Goal: Information Seeking & Learning: Compare options

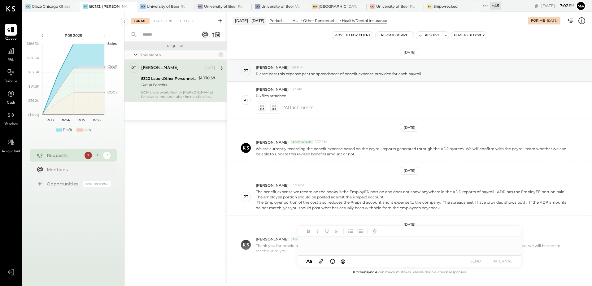
scroll to position [168, 0]
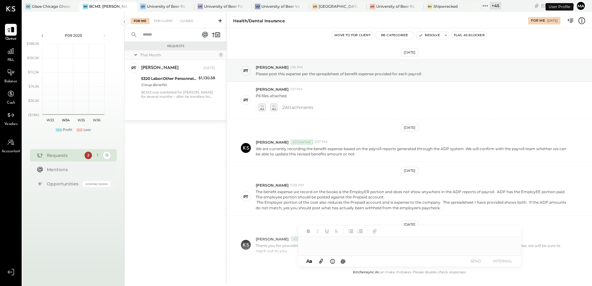
scroll to position [168, 0]
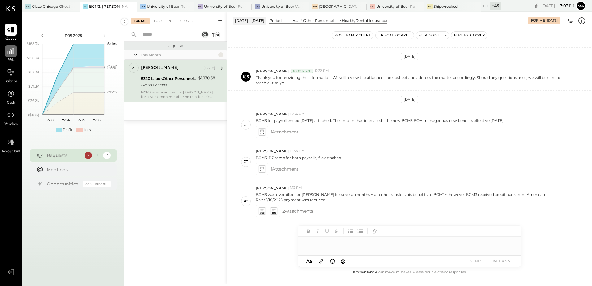
click at [8, 56] on div at bounding box center [11, 51] width 12 height 12
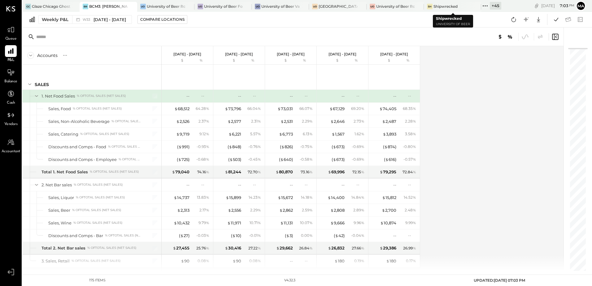
click at [489, 6] on icon at bounding box center [485, 6] width 8 height 8
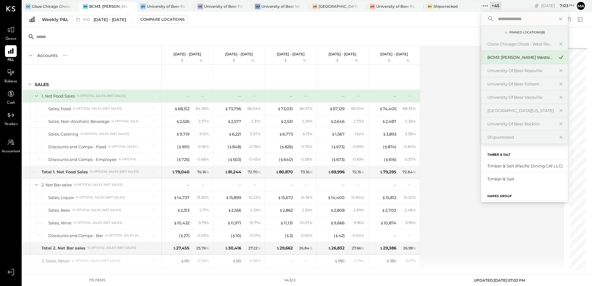
click at [504, 18] on input "text" at bounding box center [525, 18] width 58 height 11
type input "****"
click at [526, 124] on div "University of Beer Rocklin" at bounding box center [521, 124] width 67 height 6
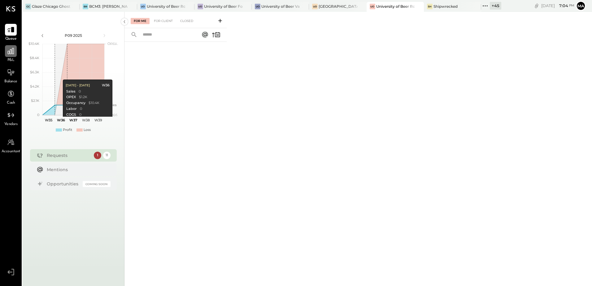
click at [8, 53] on icon at bounding box center [11, 51] width 6 height 6
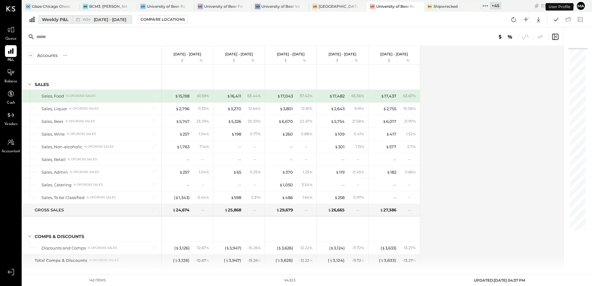
click at [61, 20] on div "Weekly P&L" at bounding box center [55, 19] width 27 height 6
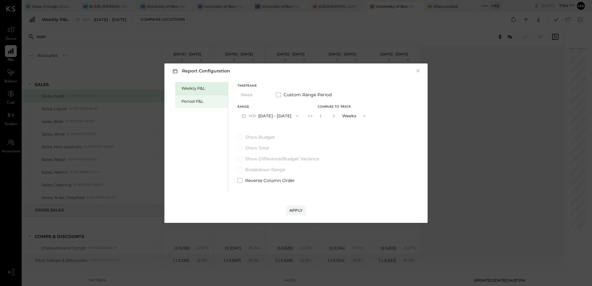
click at [195, 105] on div "Period P&L" at bounding box center [201, 101] width 53 height 13
click at [269, 120] on button "P09 Aug 25 - Sep 28, 2025" at bounding box center [270, 115] width 64 height 11
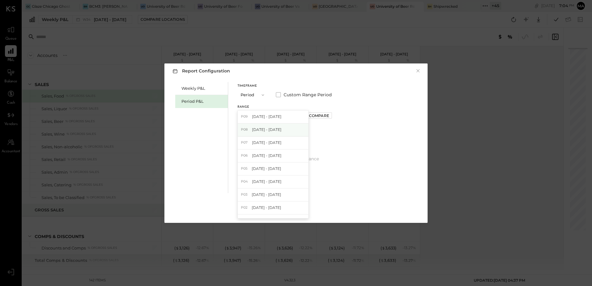
click at [269, 130] on span "Jul 28 - Aug 24, 2025" at bounding box center [266, 129] width 29 height 5
click at [326, 117] on div "Compare" at bounding box center [319, 115] width 20 height 5
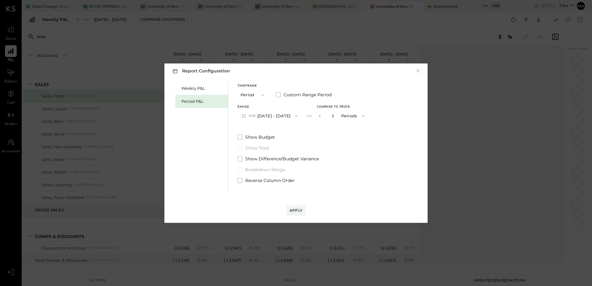
click at [335, 116] on icon "button" at bounding box center [333, 116] width 4 height 4
click at [335, 117] on icon "button" at bounding box center [333, 116] width 4 height 4
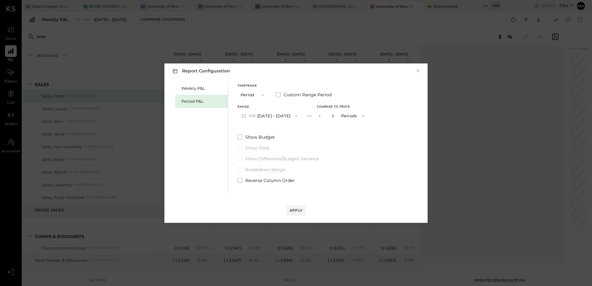
click at [335, 117] on icon "button" at bounding box center [333, 116] width 4 height 4
type input "*"
click at [296, 209] on div "Apply" at bounding box center [296, 210] width 13 height 5
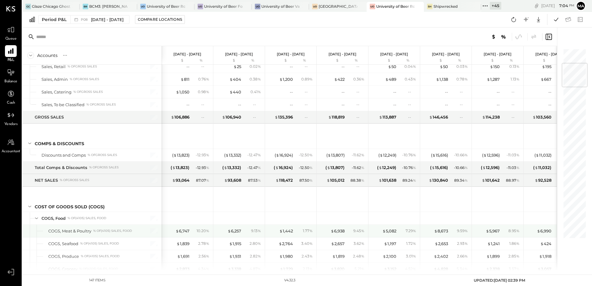
scroll to position [186, 0]
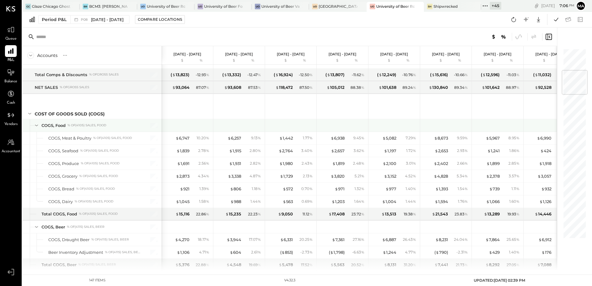
click at [36, 125] on icon at bounding box center [36, 125] width 7 height 7
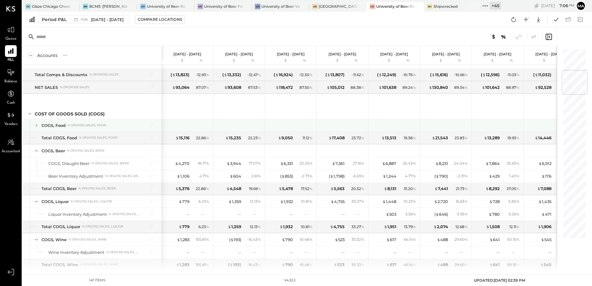
click at [37, 124] on icon at bounding box center [36, 125] width 7 height 7
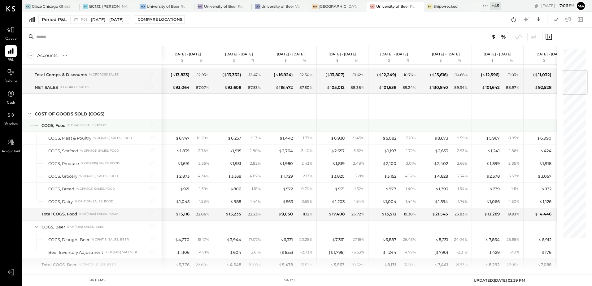
drag, startPoint x: 36, startPoint y: 125, endPoint x: 36, endPoint y: 129, distance: 3.1
click at [32, 125] on div at bounding box center [31, 125] width 2 height 12
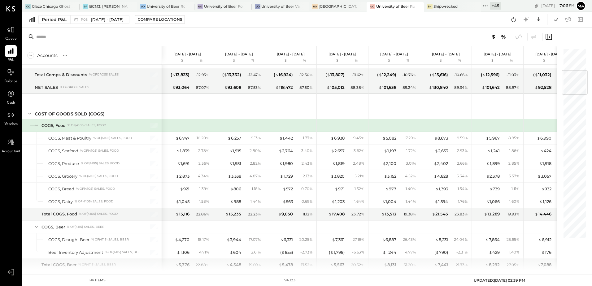
click at [36, 126] on icon at bounding box center [36, 125] width 7 height 7
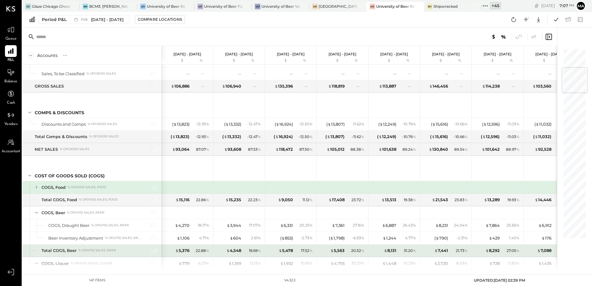
scroll to position [155, 0]
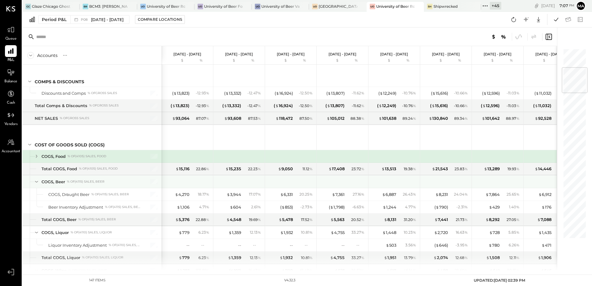
click at [32, 182] on div at bounding box center [31, 182] width 2 height 12
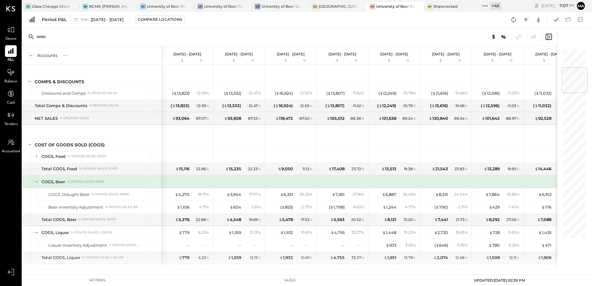
click at [36, 183] on icon at bounding box center [36, 181] width 7 height 7
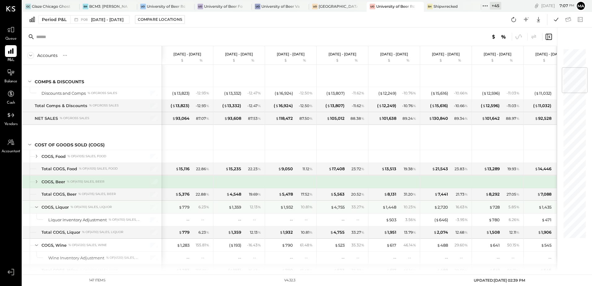
click at [35, 208] on icon at bounding box center [36, 207] width 7 height 7
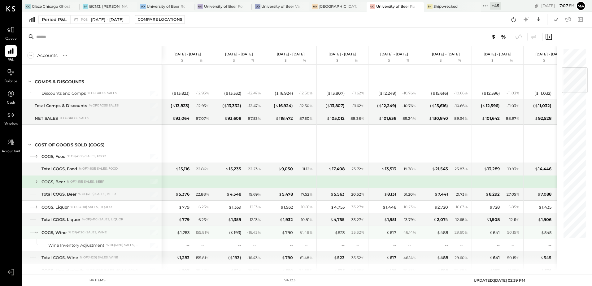
click at [37, 233] on icon at bounding box center [36, 232] width 7 height 7
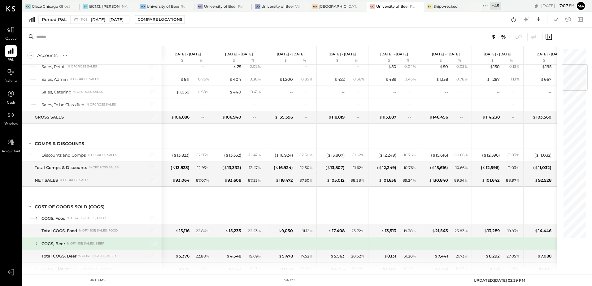
scroll to position [124, 0]
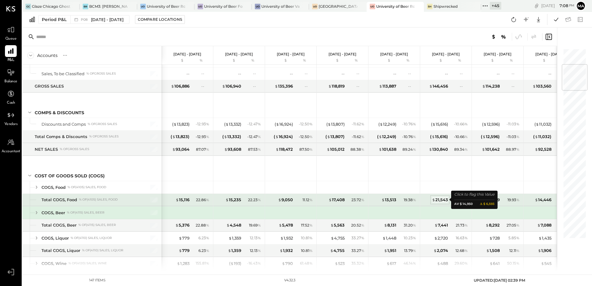
click at [443, 199] on div "$ 21,543" at bounding box center [440, 200] width 16 height 6
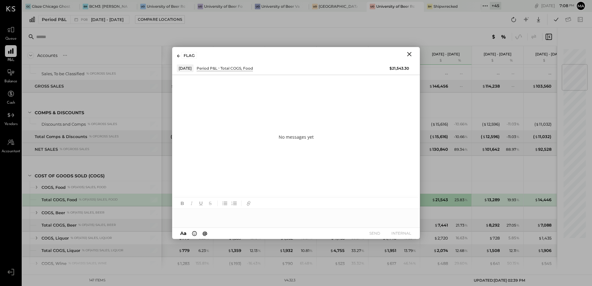
click at [410, 56] on icon "Close" at bounding box center [409, 53] width 7 height 7
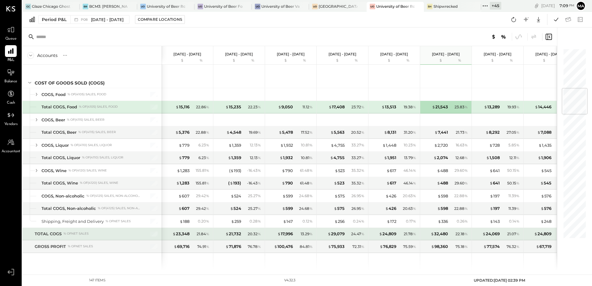
scroll to position [341, 0]
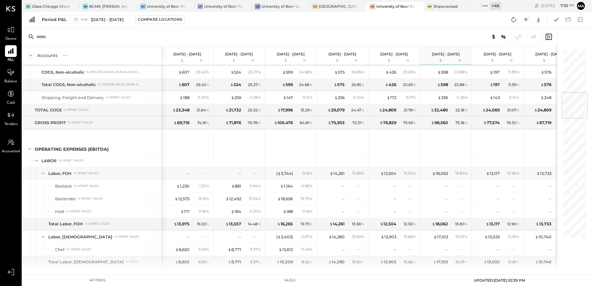
click at [43, 173] on icon at bounding box center [43, 173] width 7 height 7
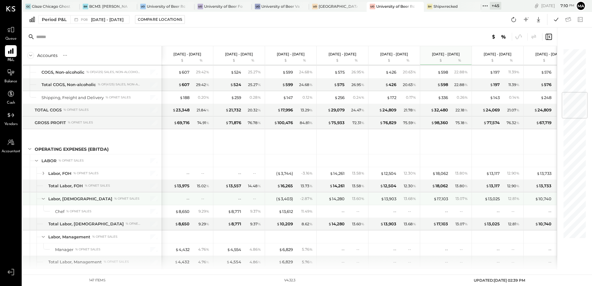
click at [43, 198] on icon at bounding box center [43, 198] width 7 height 7
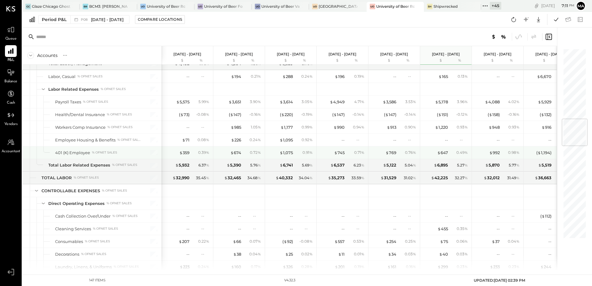
scroll to position [465, 0]
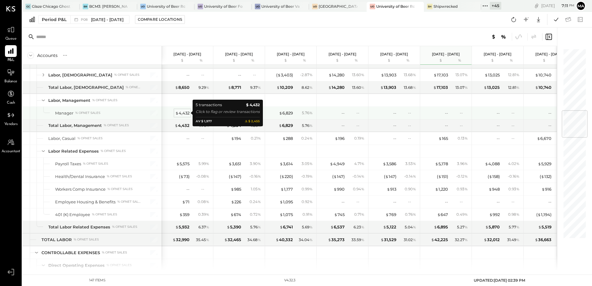
click at [183, 113] on div "$ 4,432" at bounding box center [182, 113] width 14 height 6
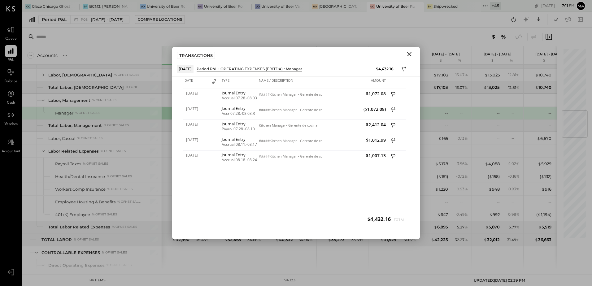
click at [411, 56] on icon "Close" at bounding box center [409, 54] width 4 height 4
